Goal: Task Accomplishment & Management: Use online tool/utility

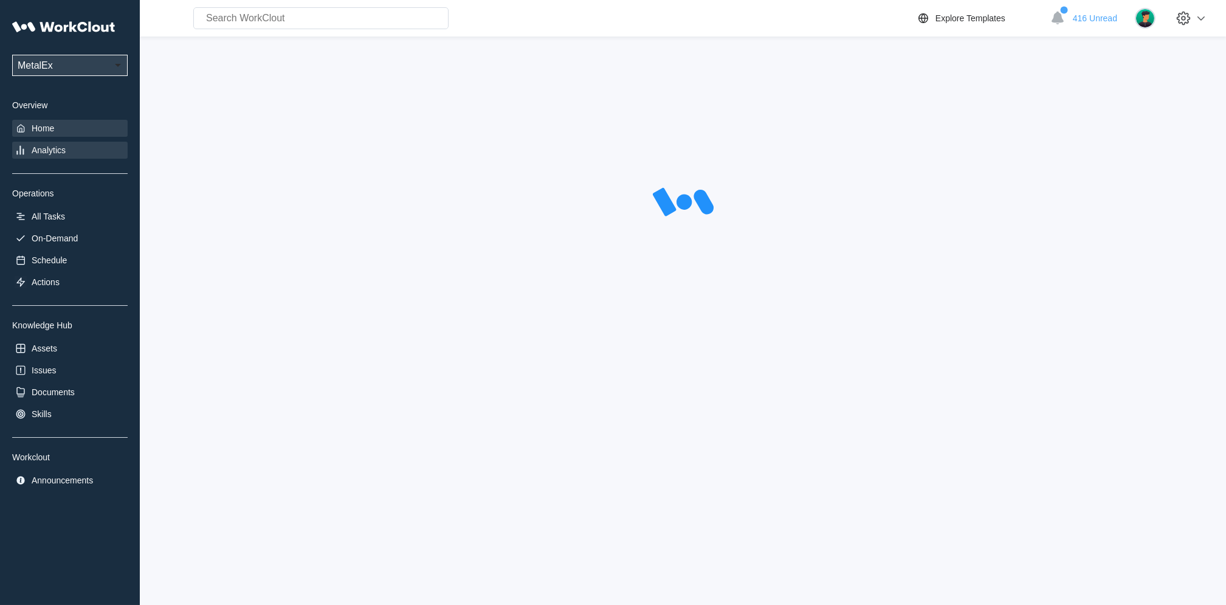
click at [42, 129] on div "Home" at bounding box center [43, 128] width 22 height 10
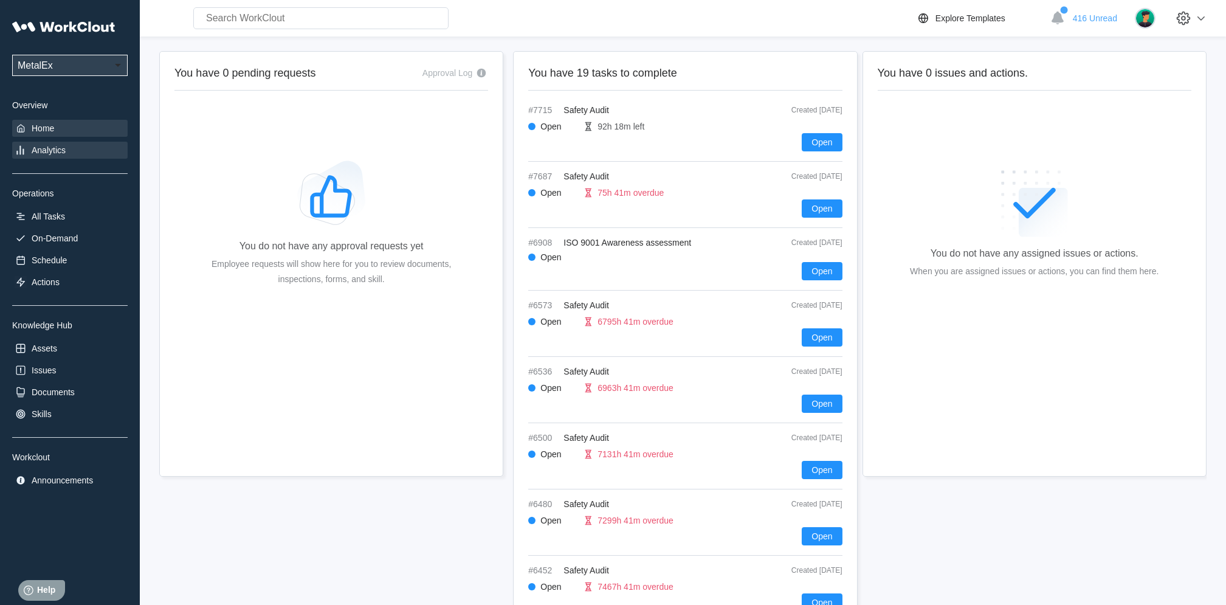
click at [46, 145] on div "Analytics" at bounding box center [49, 150] width 34 height 10
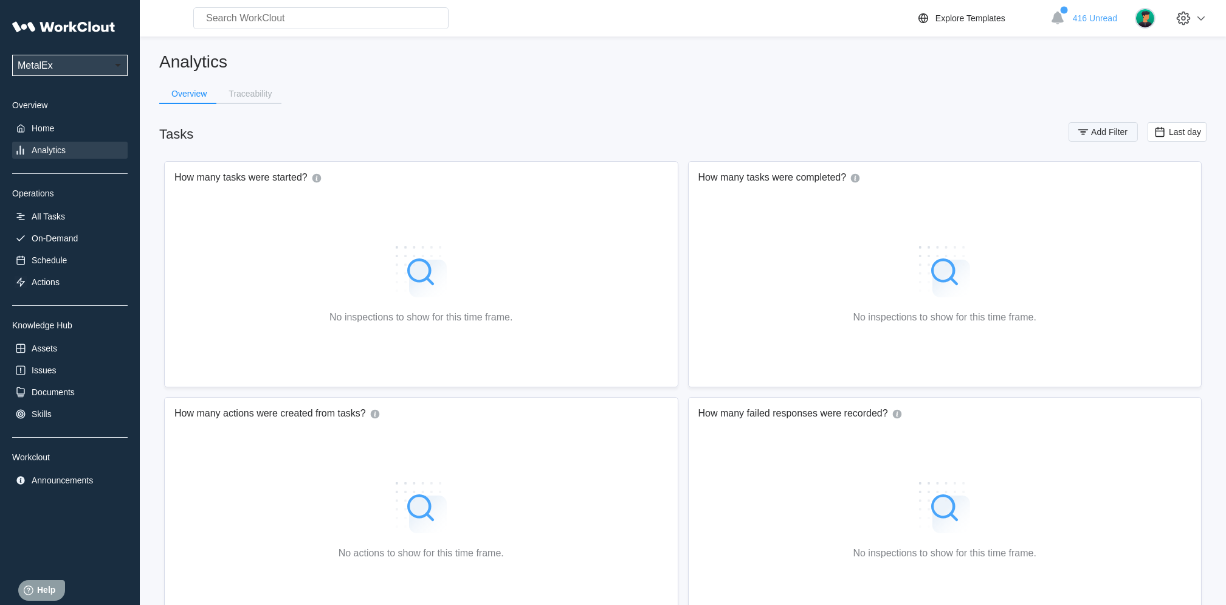
click at [1094, 134] on span "Add Filter" at bounding box center [1109, 132] width 36 height 9
drag, startPoint x: 796, startPoint y: 182, endPoint x: 801, endPoint y: 193, distance: 11.7
click at [803, 182] on div "Assignee" at bounding box center [778, 179] width 114 height 17
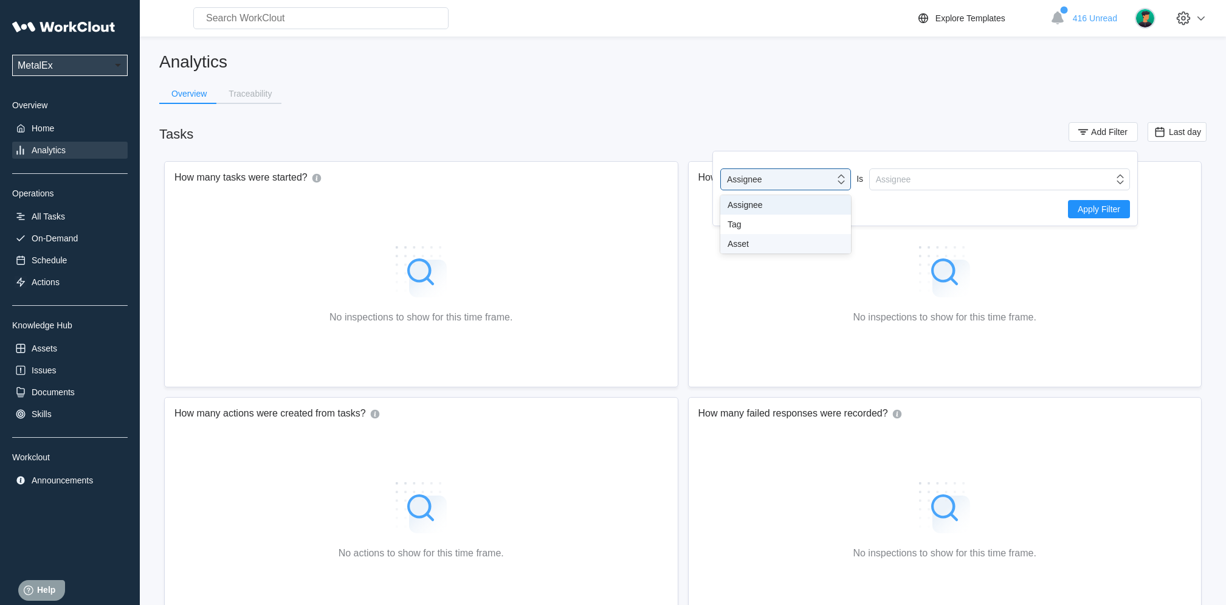
click at [787, 234] on div "Asset" at bounding box center [786, 243] width 131 height 19
click at [789, 175] on div "Asset" at bounding box center [778, 179] width 114 height 17
click at [762, 227] on div "Tag" at bounding box center [786, 225] width 116 height 10
click at [907, 165] on div "Tag Is Tag Apply Filter" at bounding box center [926, 188] width 426 height 75
click at [903, 178] on div "Tag" at bounding box center [992, 179] width 244 height 17
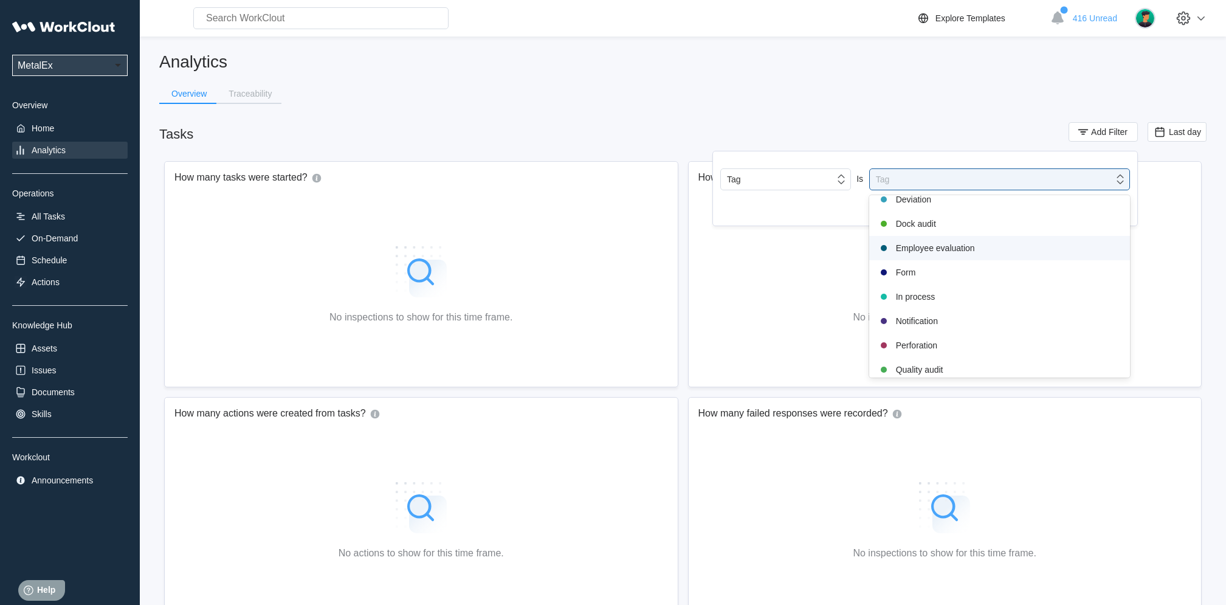
scroll to position [255, 0]
click at [924, 288] on div "Safety audit" at bounding box center [1000, 292] width 246 height 15
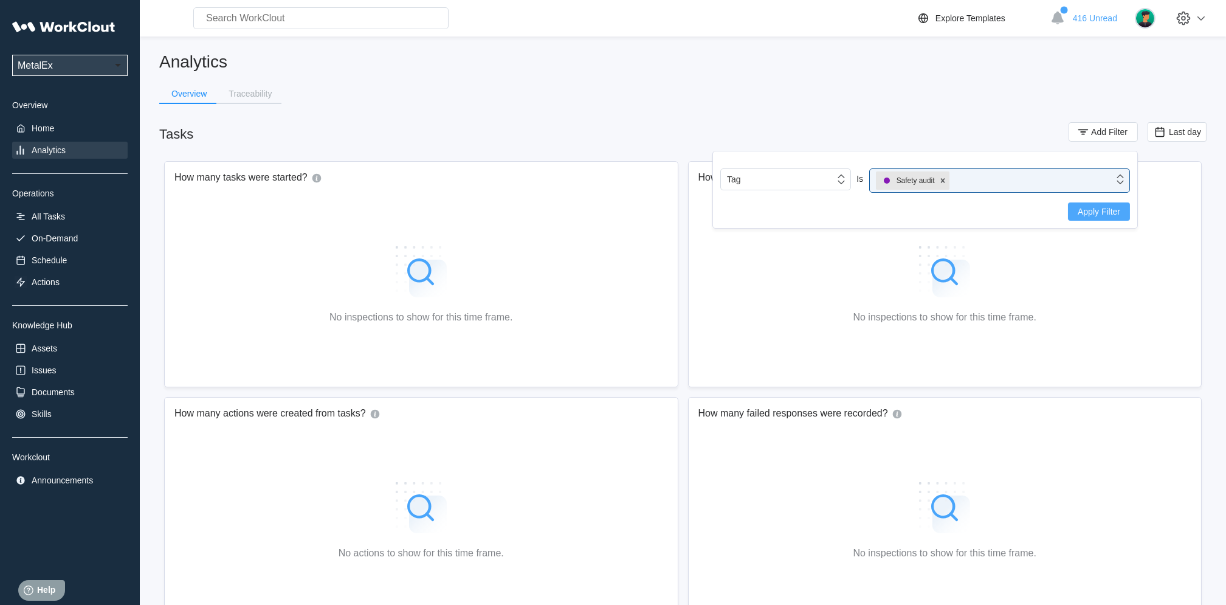
click at [1115, 215] on span "Apply Filter" at bounding box center [1099, 211] width 43 height 9
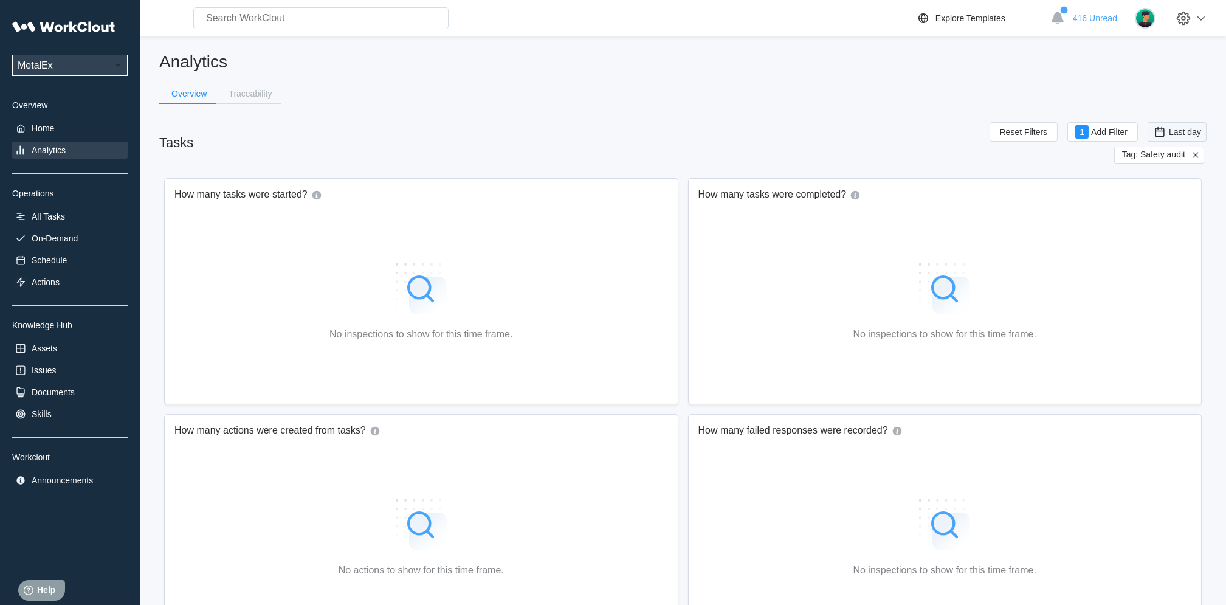
click at [1186, 125] on div "Last day" at bounding box center [1177, 131] width 48 height 13
click at [1161, 251] on div "Custom" at bounding box center [1158, 254] width 29 height 10
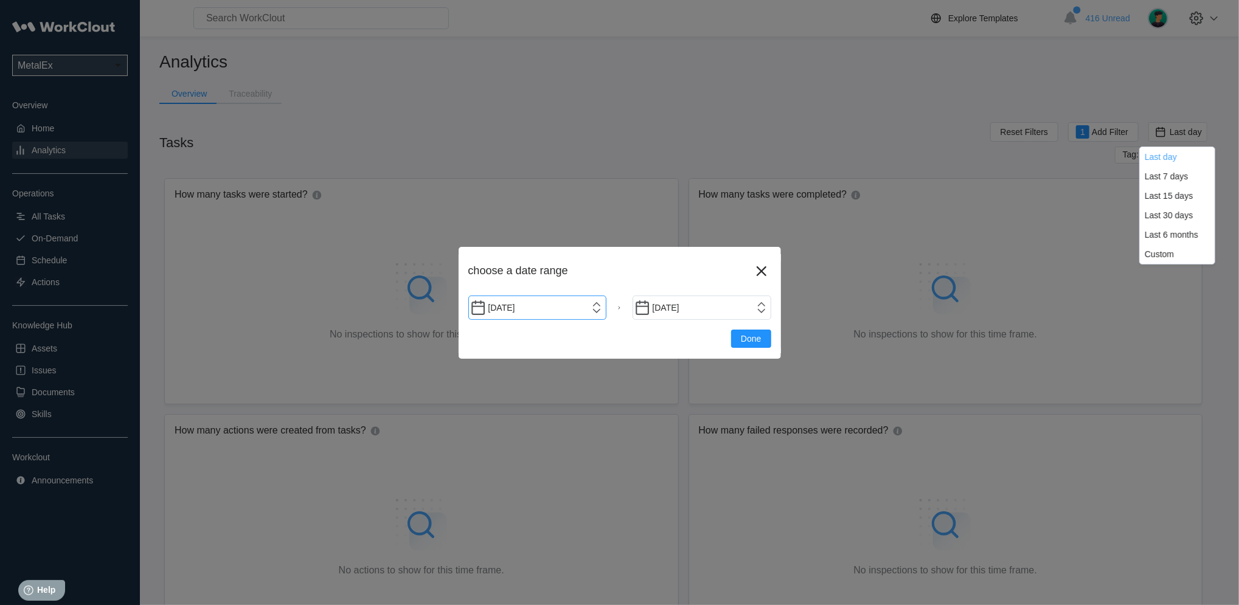
click at [587, 308] on input "[DATE]" at bounding box center [537, 308] width 139 height 24
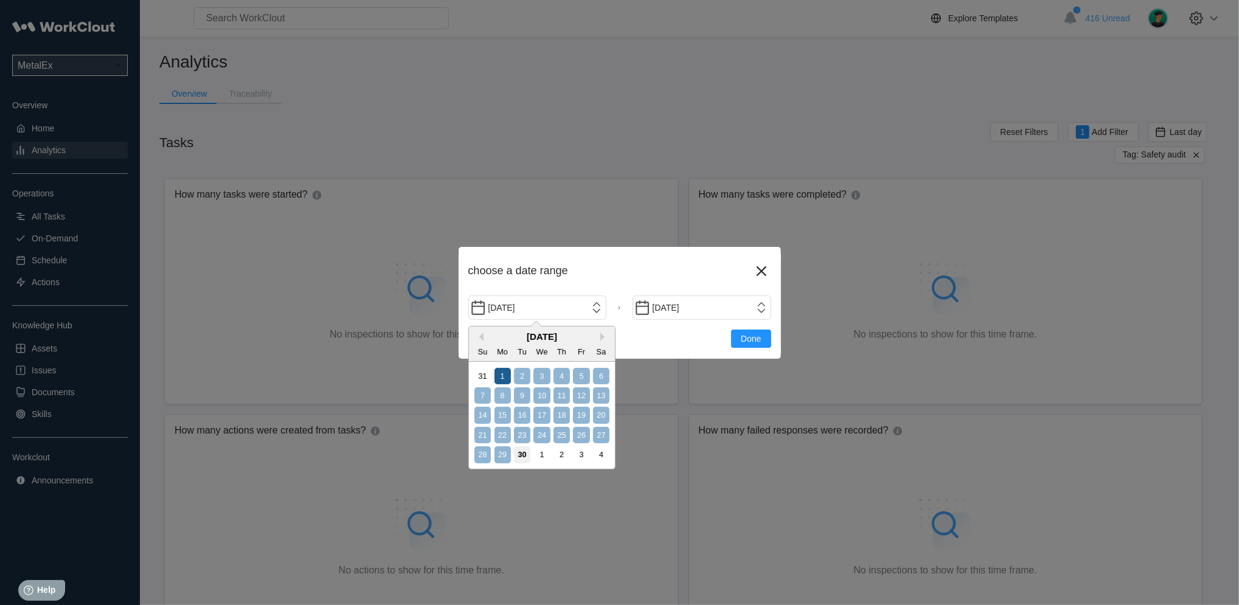
click at [499, 370] on div "1" at bounding box center [502, 376] width 16 height 16
type input "[DATE]"
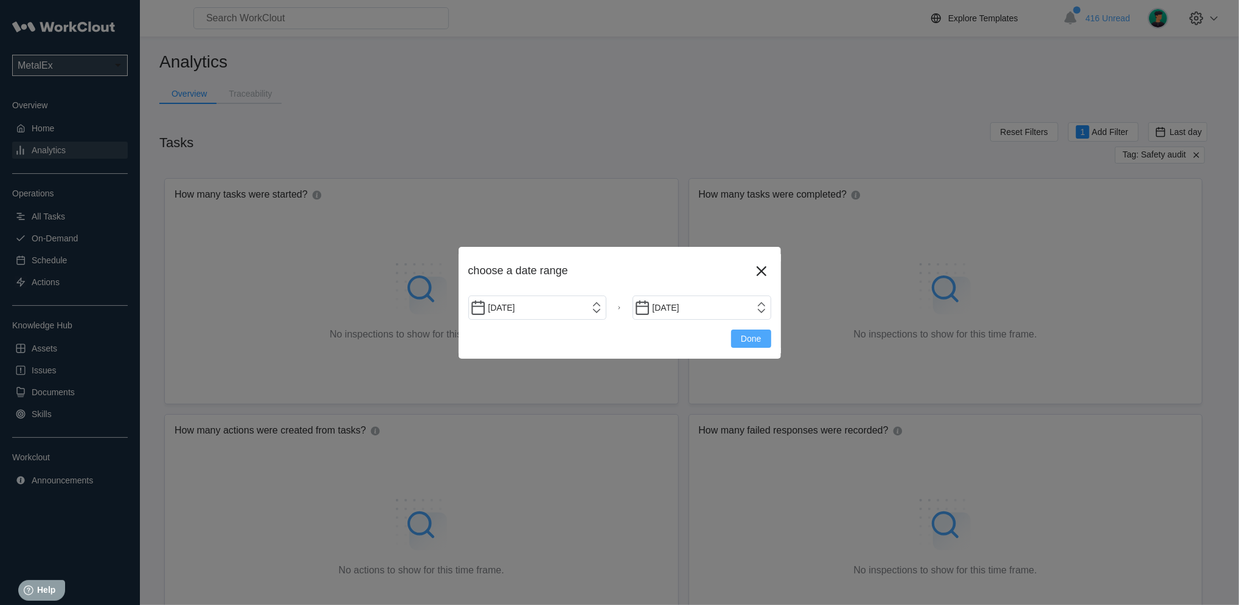
click at [745, 341] on span "Done" at bounding box center [751, 338] width 20 height 9
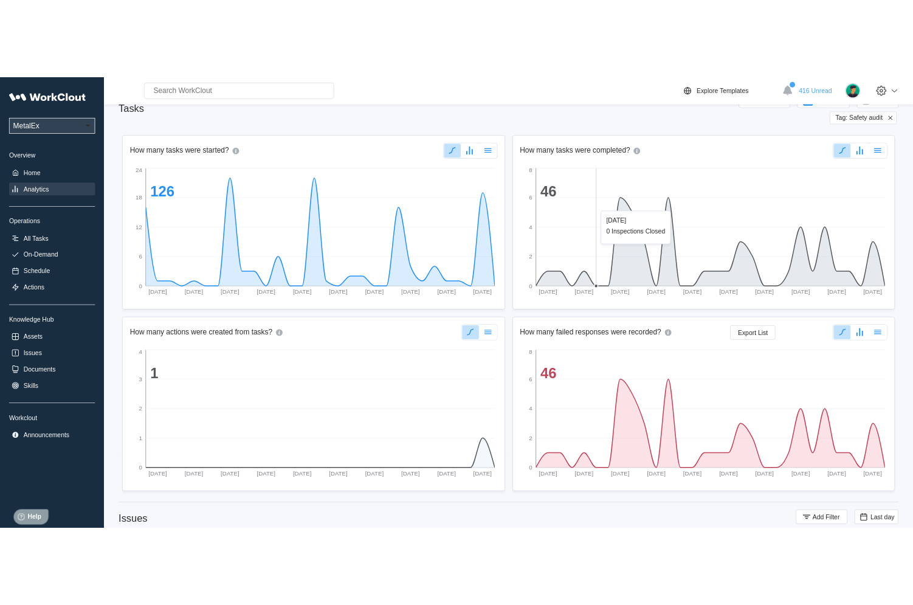
scroll to position [320, 0]
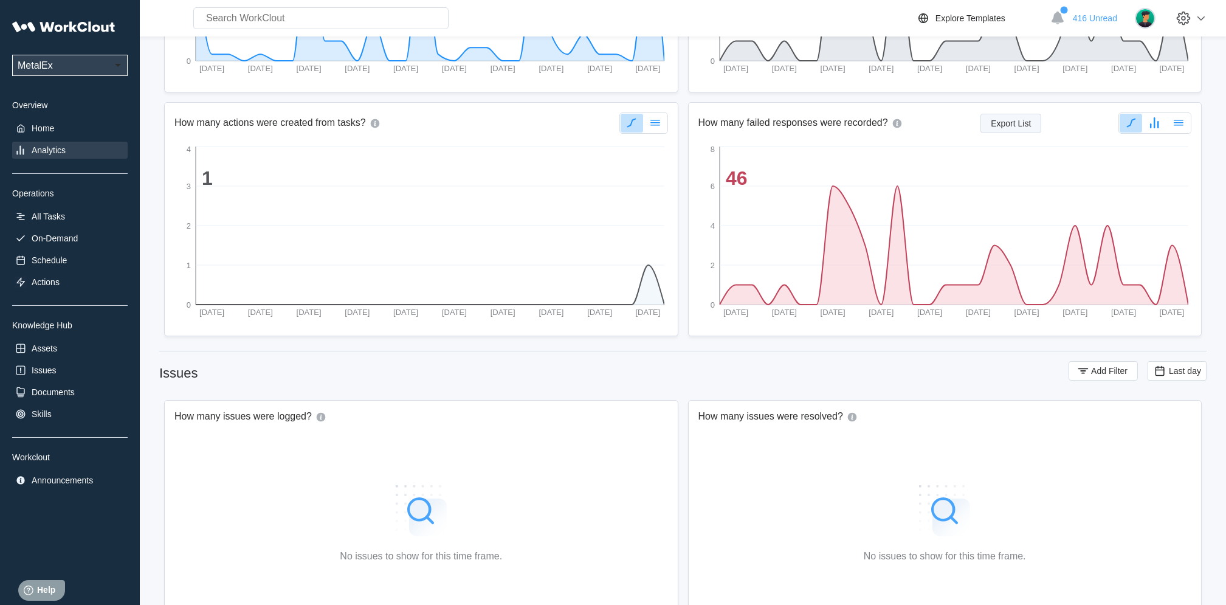
click at [1005, 122] on span "Export List" at bounding box center [1011, 123] width 40 height 9
